Goal: Task Accomplishment & Management: Complete application form

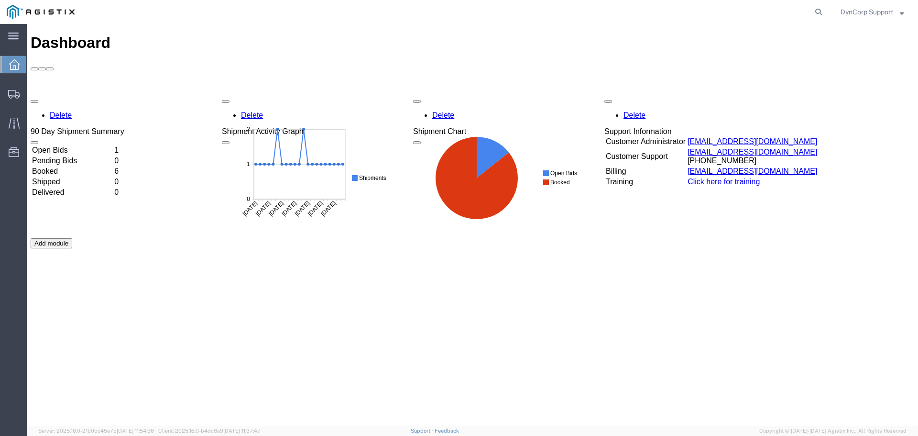
click at [69, 145] on td "Open Bids" at bounding box center [72, 150] width 81 height 10
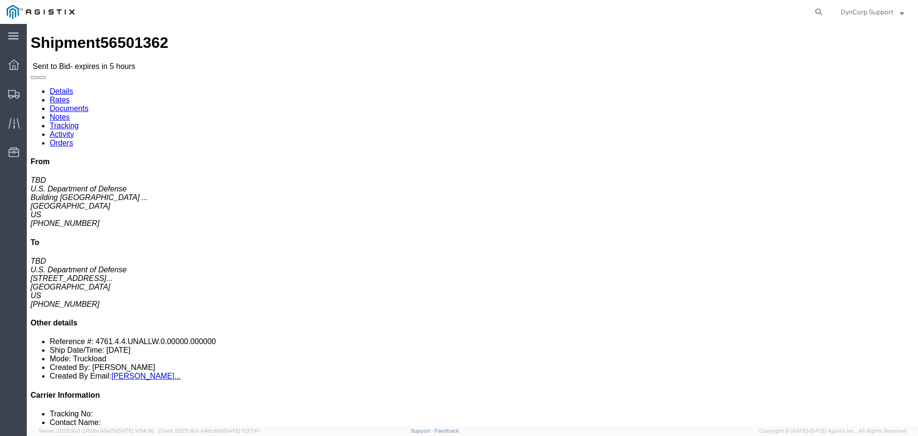
click button "button"
click icon "button"
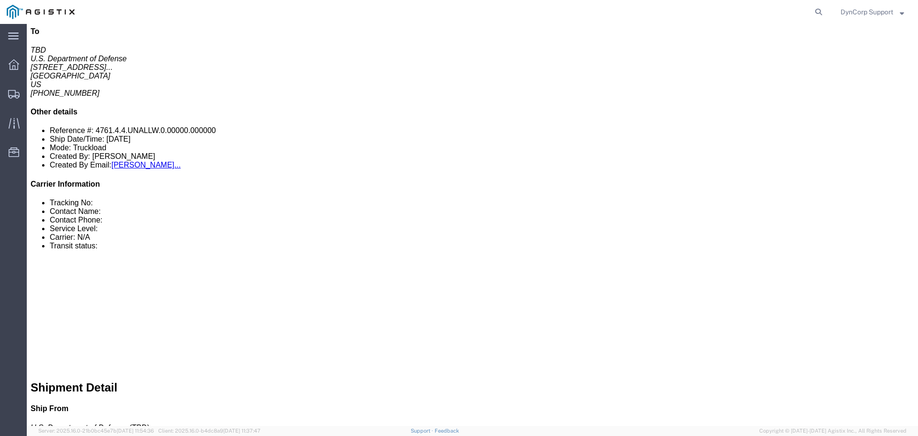
click link "Notes"
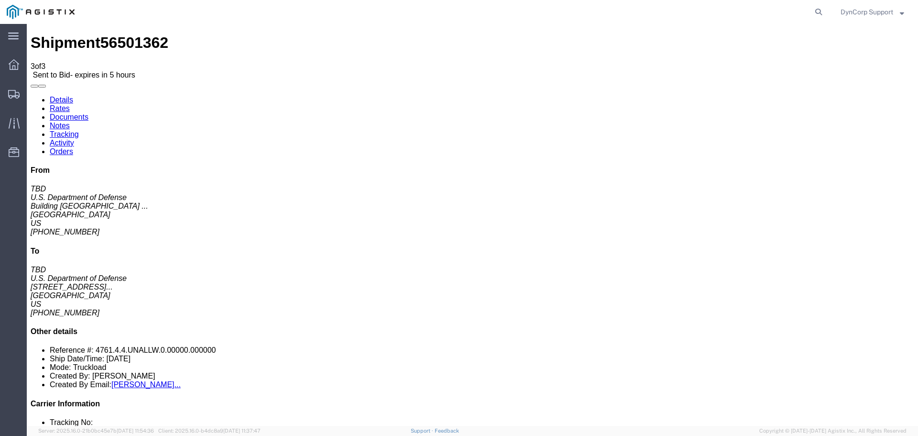
click at [64, 96] on link "Details" at bounding box center [61, 100] width 23 height 8
click h4 "Routing & Vehicle Information"
drag, startPoint x: 184, startPoint y: 122, endPoint x: 294, endPoint y: 122, distance: 110.5
click address "U.S. Department of Defense (TBD) [STREET_ADDRESS] [PHONE_NUMBER] Military Base"
copy address "[GEOGRAPHIC_DATA]"
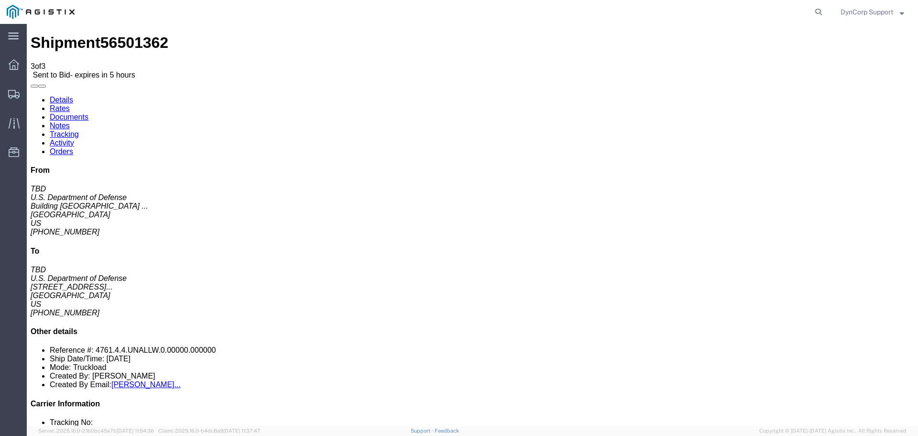
click h4 "Routing & Vehicle Information"
click button "button"
click icon "button"
click div "Leg 1 - Truckload Number of trucks: 1"
click link "Notes"
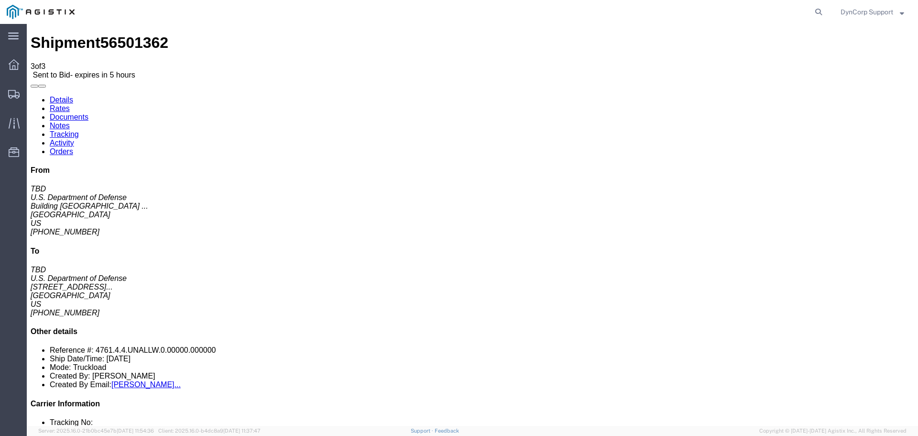
click at [57, 96] on link "Details" at bounding box center [61, 100] width 23 height 8
click h4 "Routing & Vehicle Information"
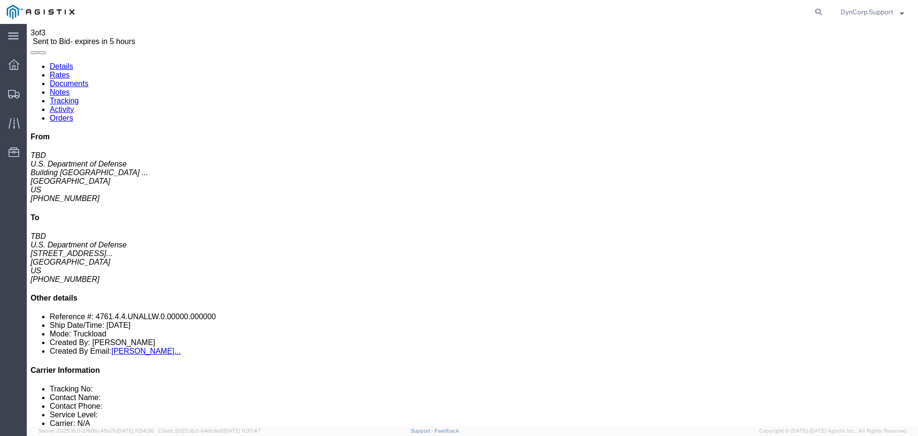
scroll to position [48, 0]
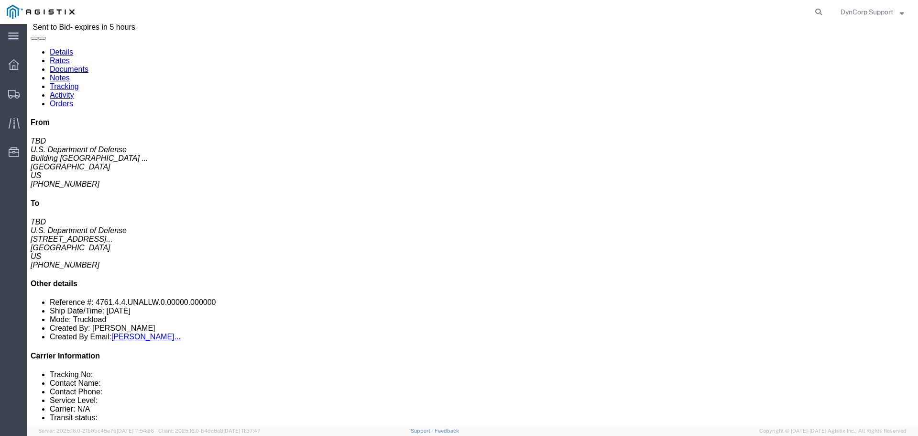
click button "button"
click span "56501362"
copy span "56501362"
click div "Leg 1 - Truckload Number of trucks: 1"
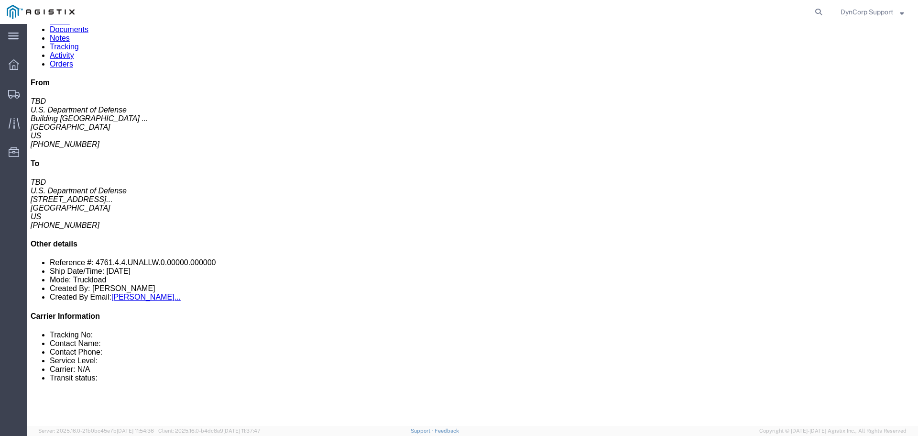
scroll to position [0, 0]
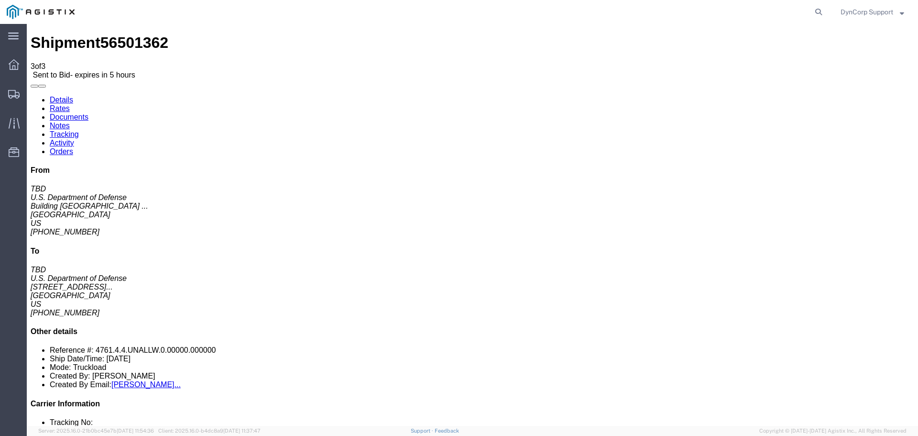
click link "Enter / Modify Bid"
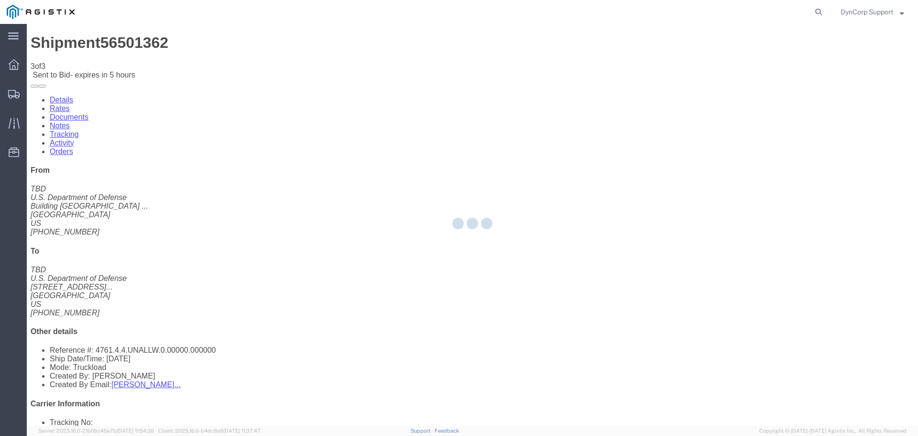
select select "3603"
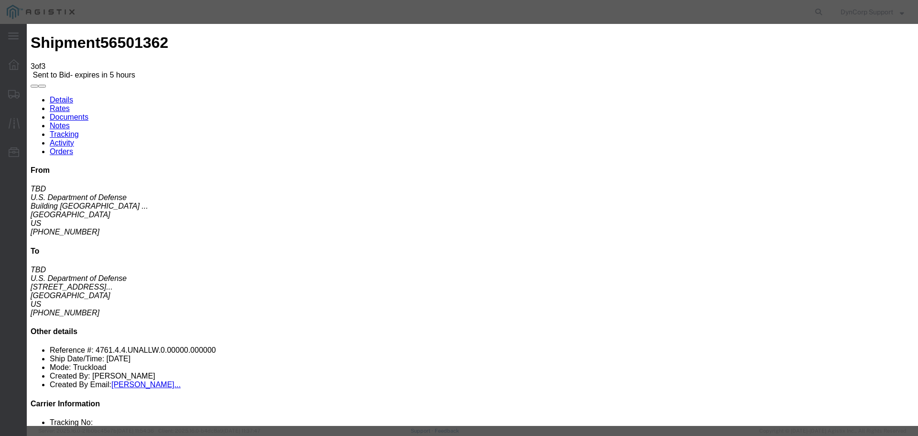
click button "button"
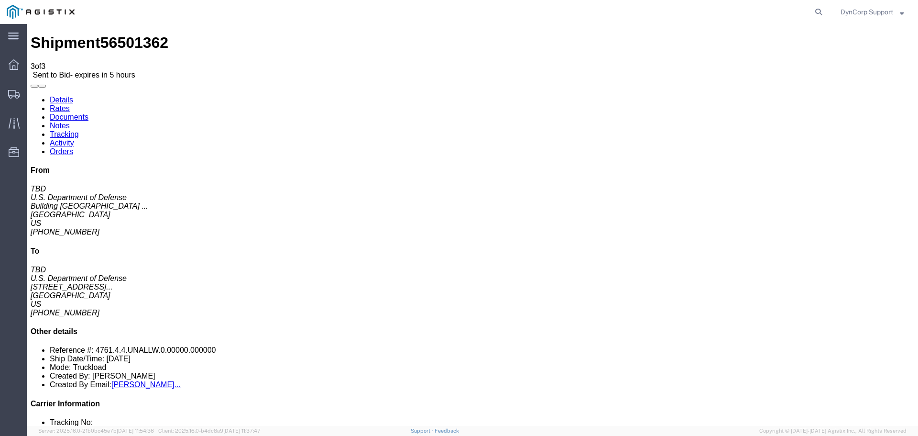
click link "Enter / Modify Bid"
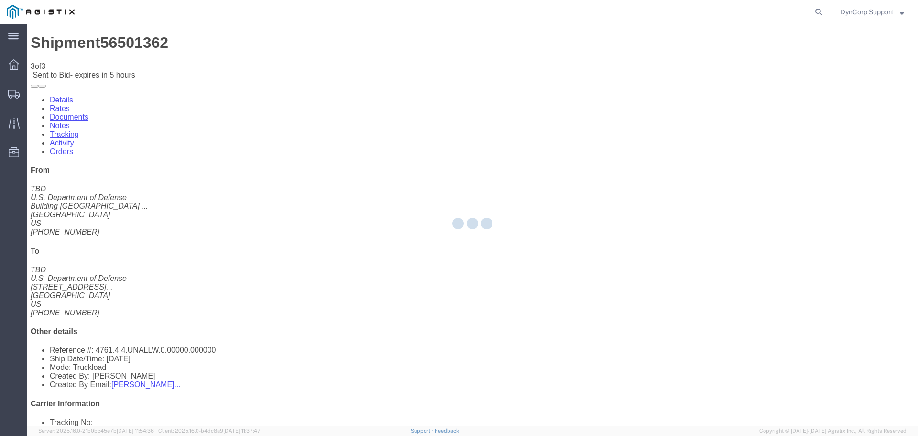
select select "3603"
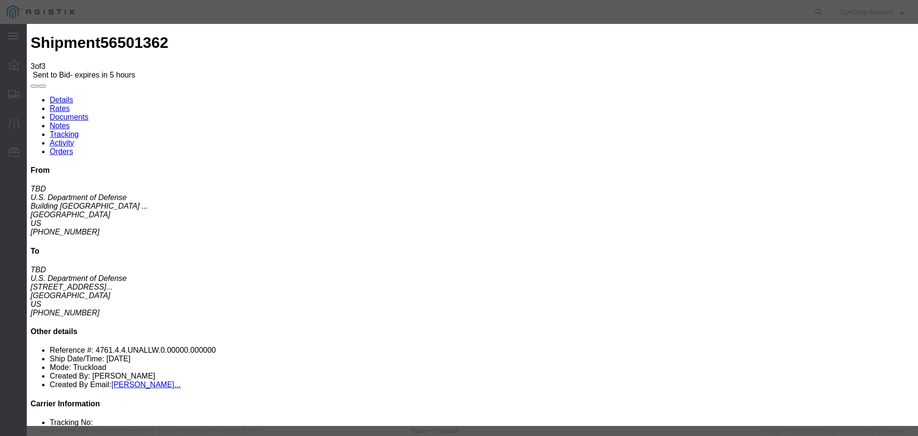
click select "Select Magellan Transport Logistics"
drag, startPoint x: 387, startPoint y: 137, endPoint x: 342, endPoint y: 152, distance: 48.3
click h3 "Required Acknowledgments"
drag, startPoint x: 292, startPoint y: 104, endPoint x: 403, endPoint y: 101, distance: 111.0
click input "text"
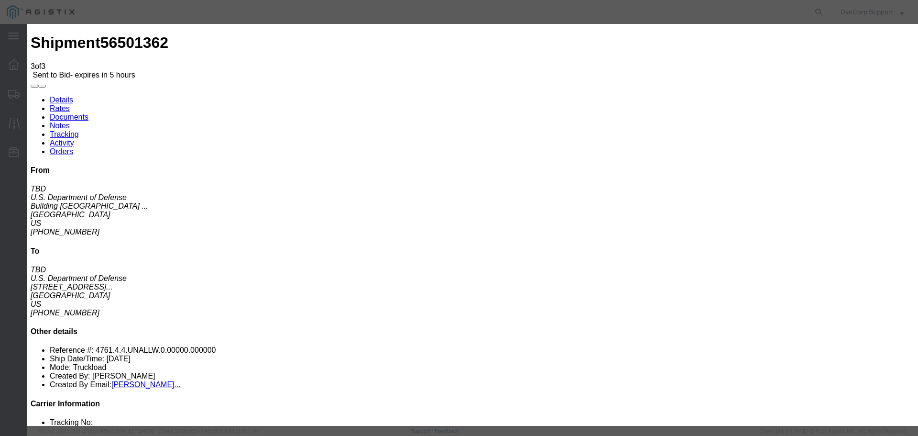
click input "text"
paste input "56501362"
type input "56501362"
click select "Select LTL 5+ Day LTL Economy 3 - 5 Day Less than Truckload TL Standard 3 - 5 D…"
select select "29547"
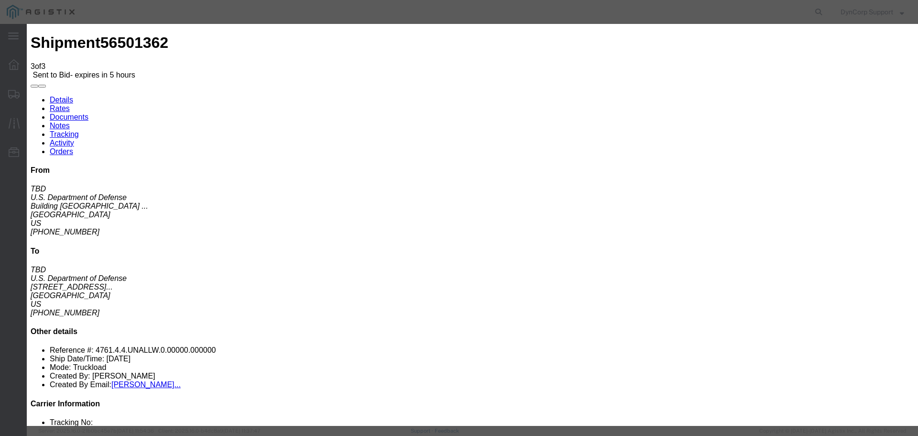
click select "Select LTL 5+ Day LTL Economy 3 - 5 Day Less than Truckload TL Standard 3 - 5 D…"
click input "text"
paste input "56501362"
type input "56501362"
click select "Select Air Less than Truckload Multi-Leg Ocean Freight Rail Small Parcel Truckl…"
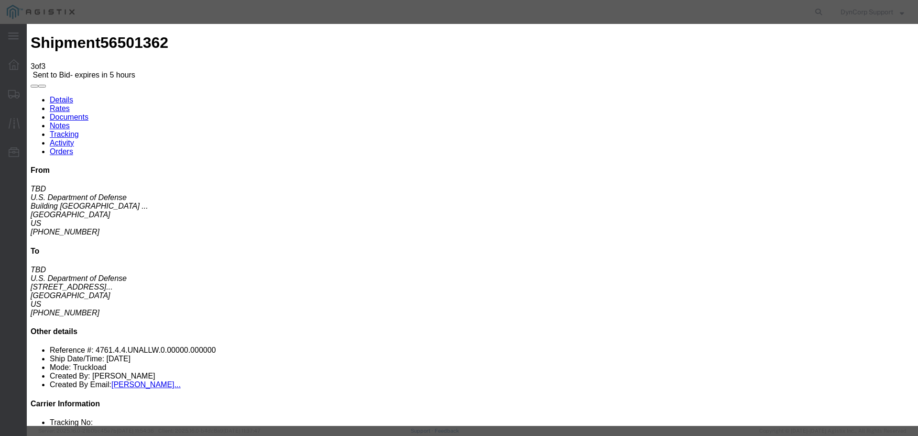
select select "TL"
click select "Select Air Less than Truckload Multi-Leg Ocean Freight Rail Small Parcel Truckl…"
click input "number"
type input "2800"
click div "Submit Close"
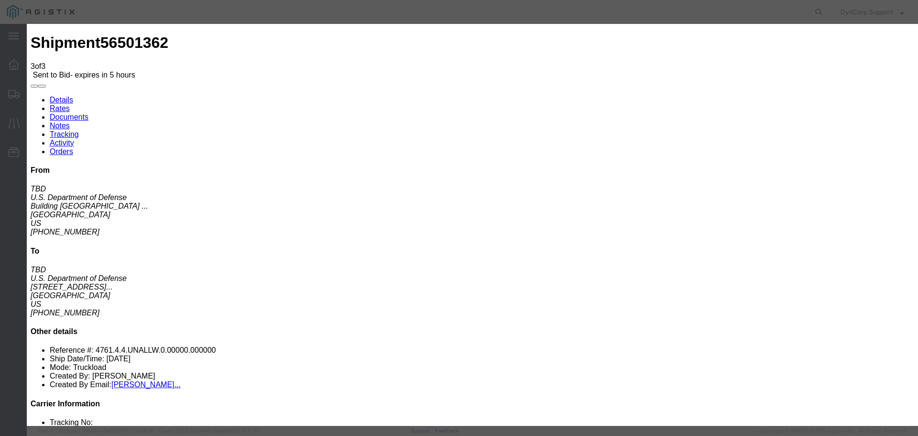
click button "Submit"
